Goal: Ask a question

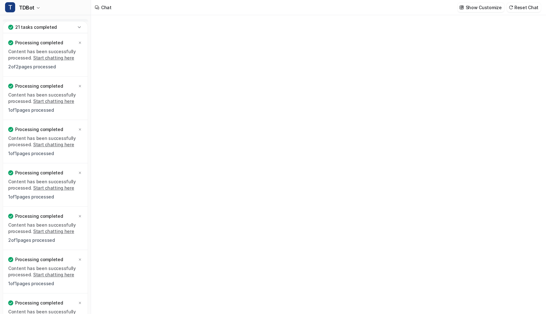
type textarea "**********"
click at [78, 27] on icon at bounding box center [79, 27] width 6 height 6
